Goal: Find specific page/section: Find specific page/section

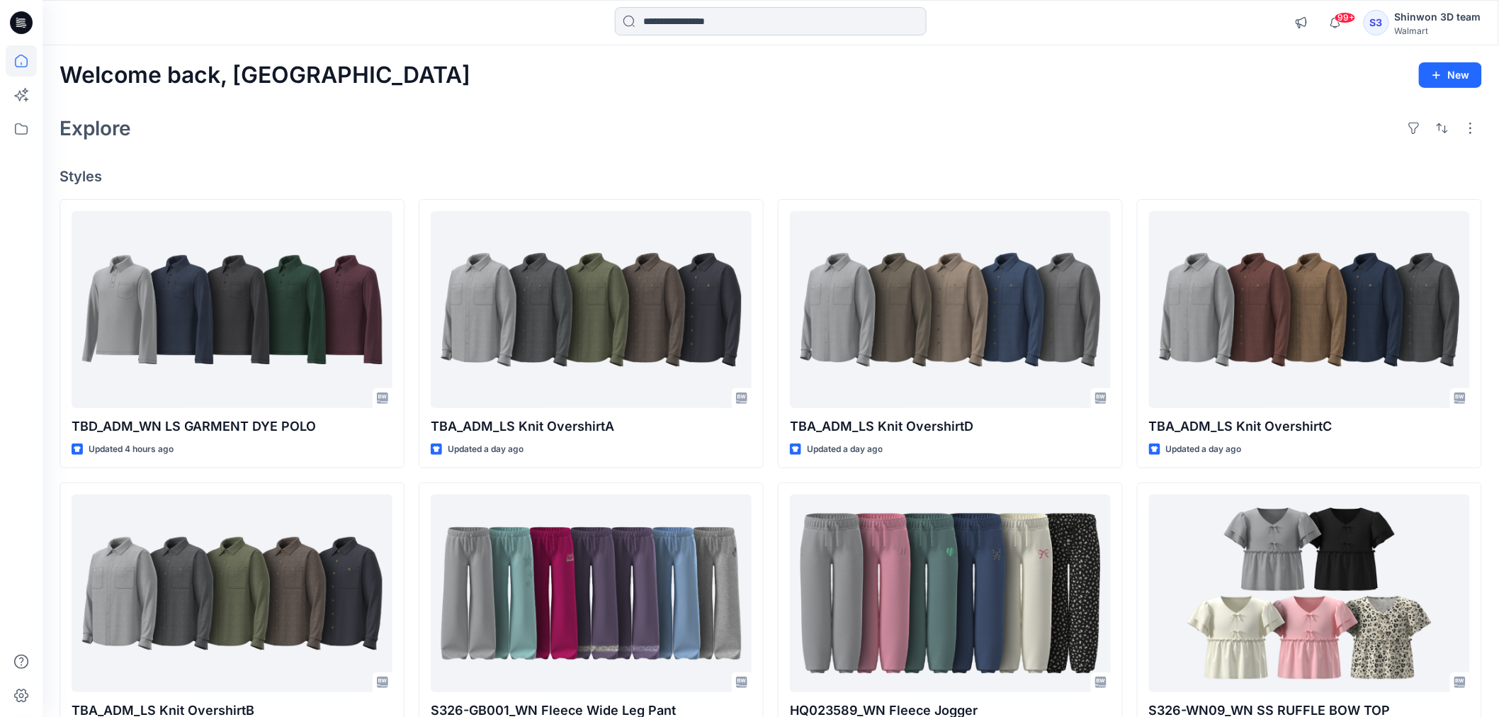
drag, startPoint x: 703, startPoint y: 38, endPoint x: 706, endPoint y: 30, distance: 9.2
click at [703, 38] on div "99+ Notifications Your style TBD_ADM_WN LS GARMENT DYE POLO is ready 4 hours ag…" at bounding box center [771, 22] width 1457 height 45
click at [721, 13] on input at bounding box center [771, 21] width 312 height 28
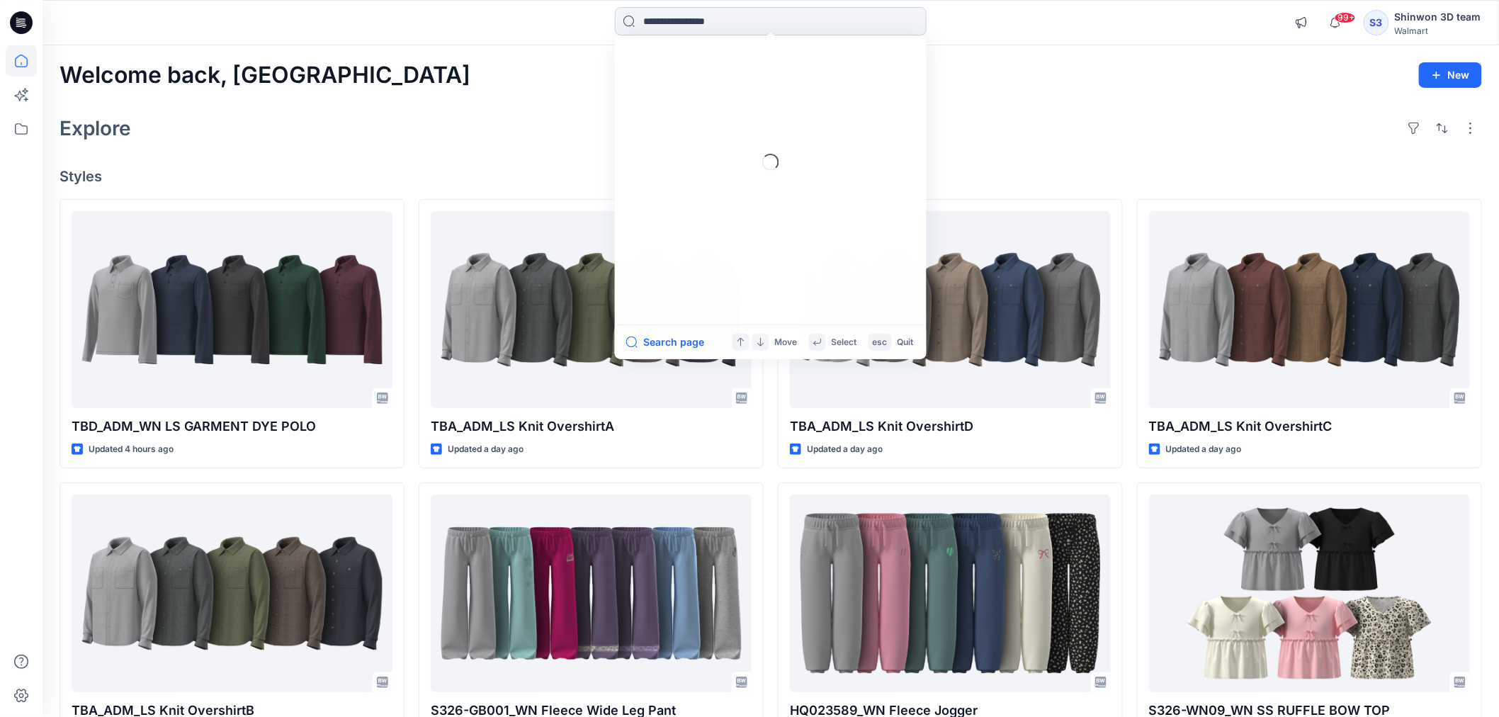
paste input "**********"
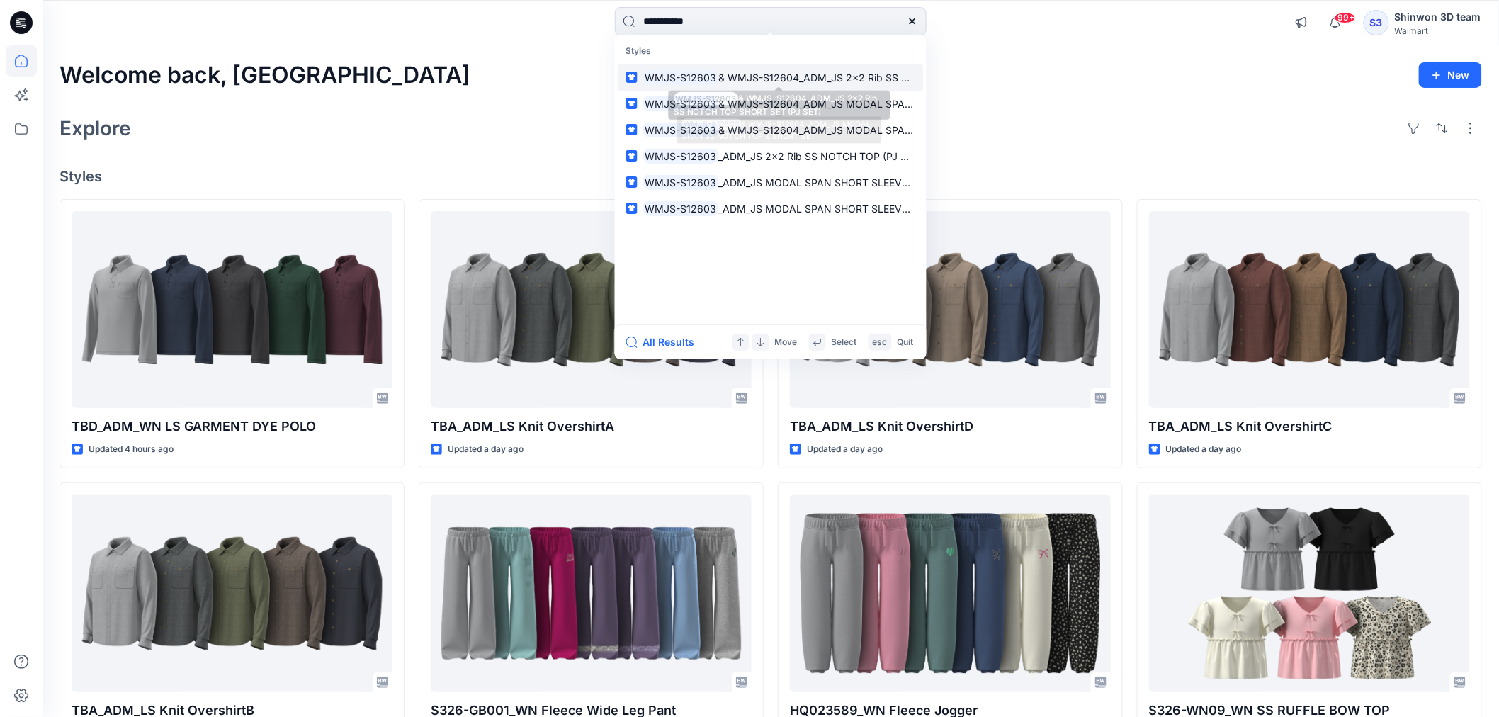
type input "**********"
click at [714, 65] on link "WMJS-S12603 & WMJS-S12604_ADM_JS 2x2 Rib SS NOTCH TOP SHORT SET (PJ SET)" at bounding box center [771, 77] width 306 height 26
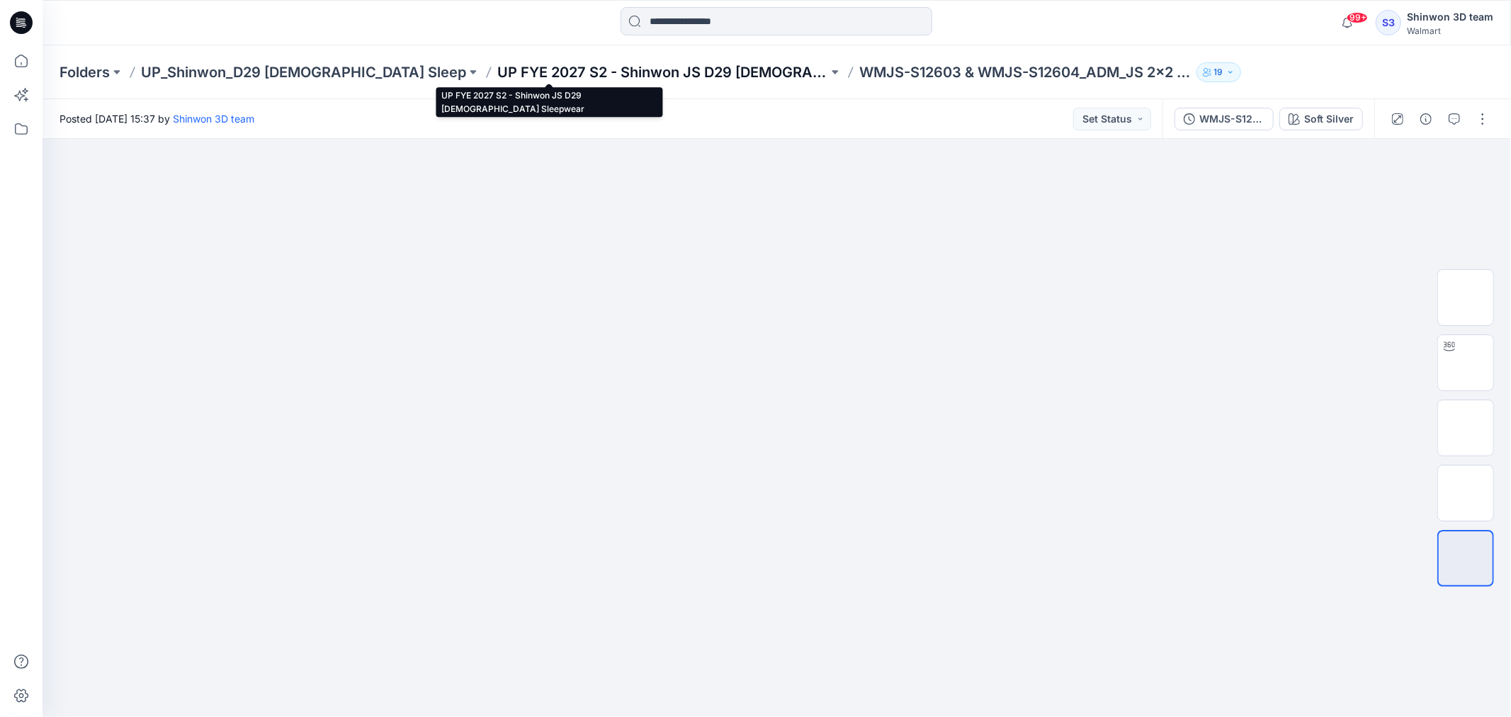
click at [544, 72] on p "UP FYE 2027 S2 - Shinwon JS D29 [DEMOGRAPHIC_DATA] Sleepwear" at bounding box center [662, 72] width 331 height 20
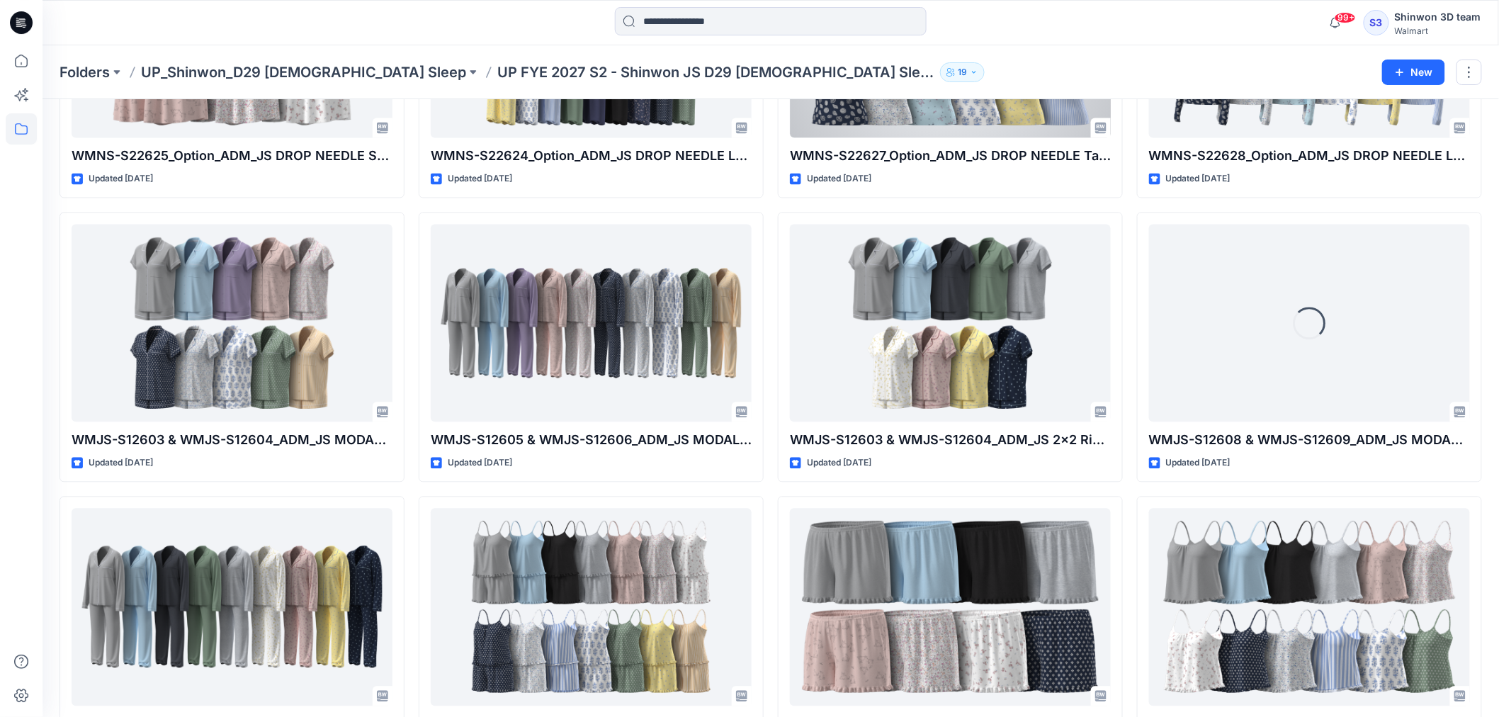
scroll to position [1199, 0]
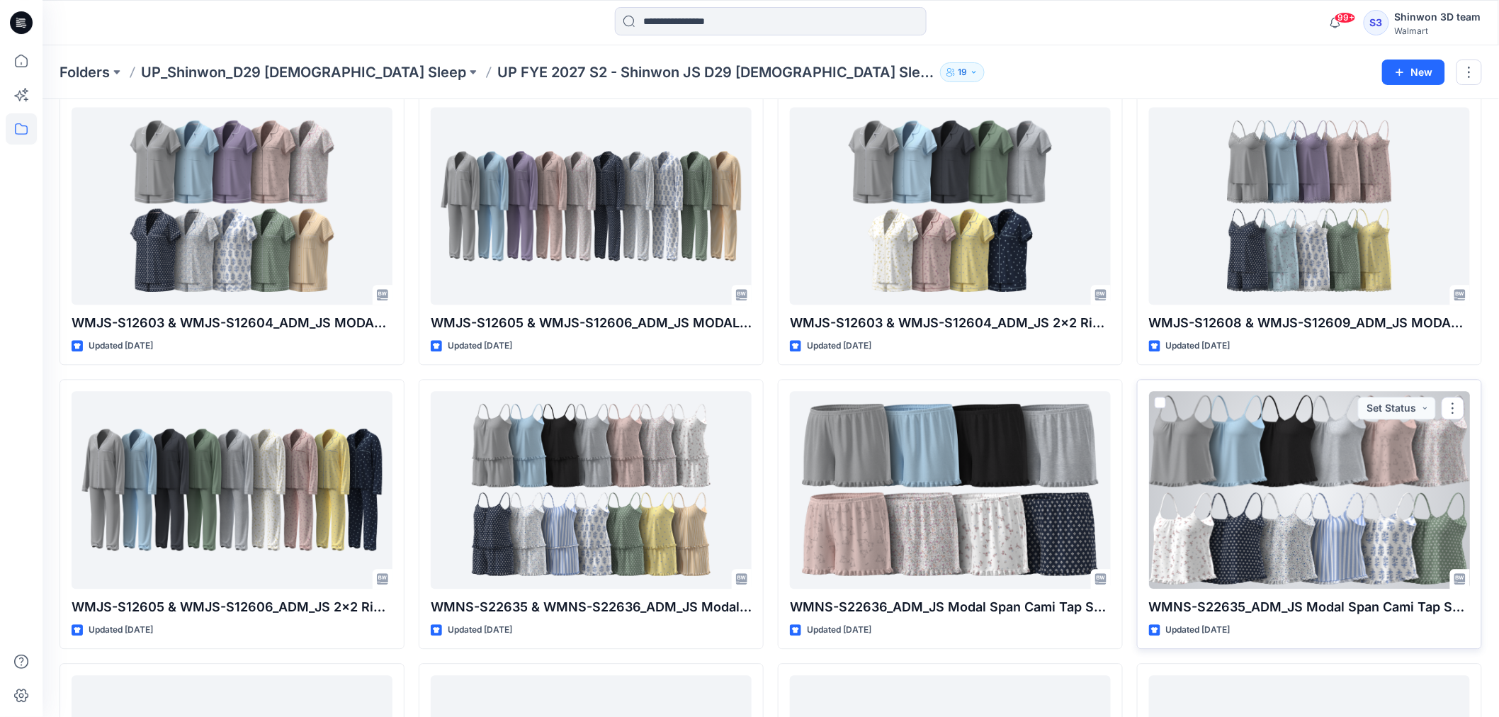
click at [1356, 473] on div at bounding box center [1309, 489] width 321 height 197
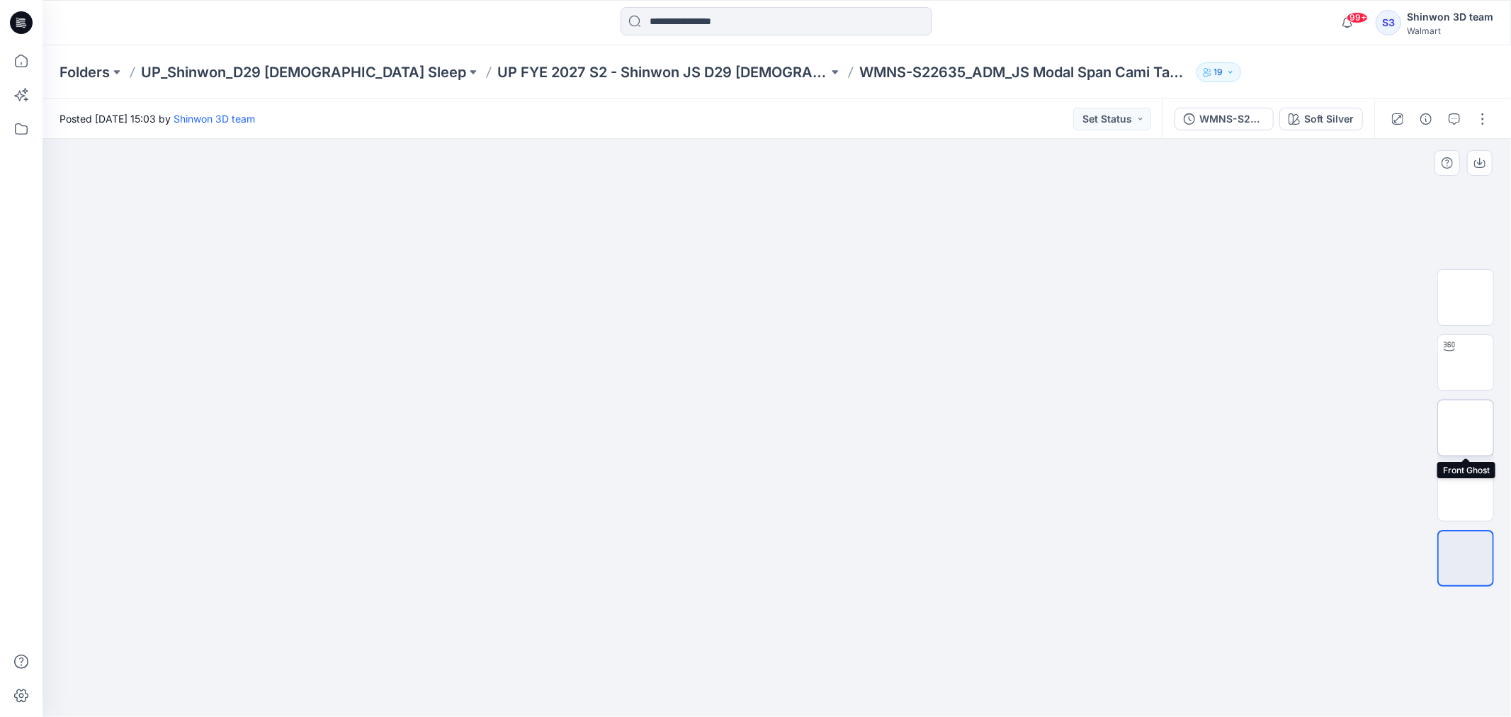
click at [1466, 428] on img at bounding box center [1466, 428] width 0 height 0
click at [1466, 493] on img at bounding box center [1466, 493] width 0 height 0
click at [777, 294] on div at bounding box center [777, 428] width 1469 height 578
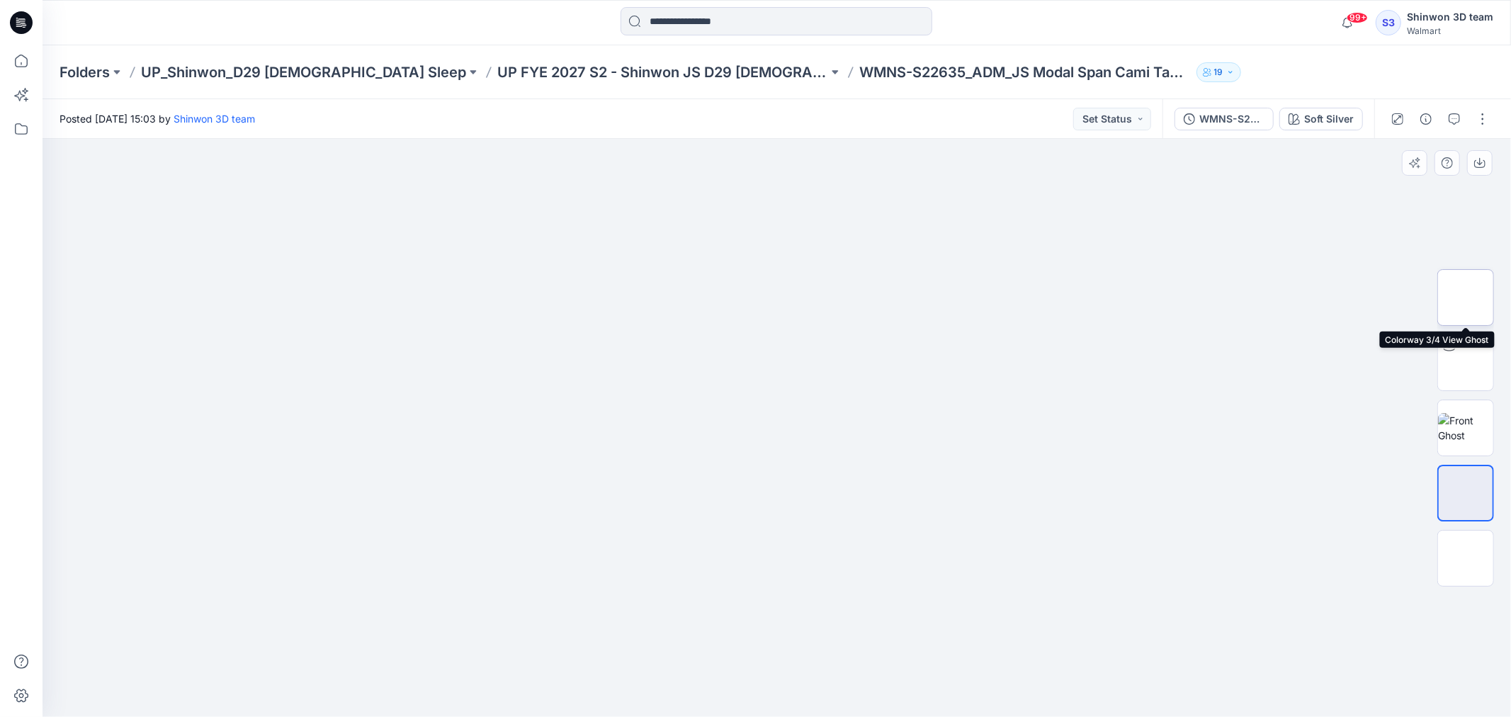
click at [1466, 298] on img at bounding box center [1466, 298] width 0 height 0
